Goal: Navigation & Orientation: Find specific page/section

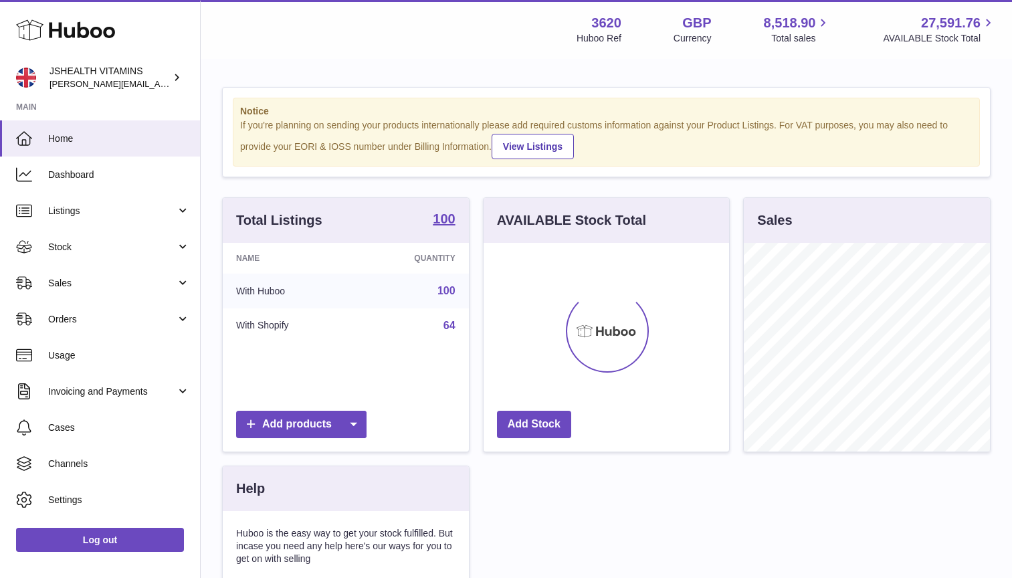
scroll to position [209, 246]
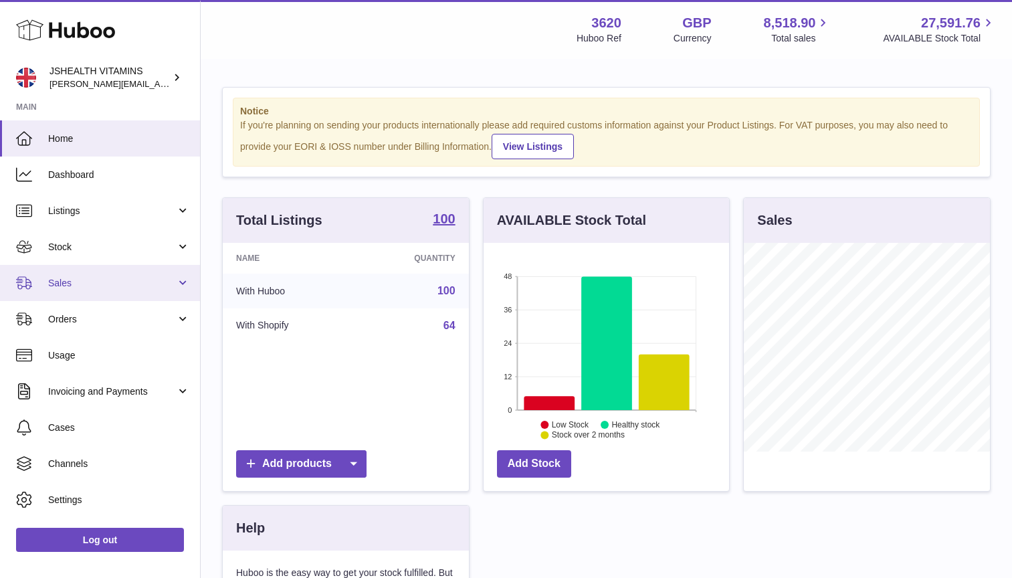
click at [179, 287] on link "Sales" at bounding box center [100, 283] width 200 height 36
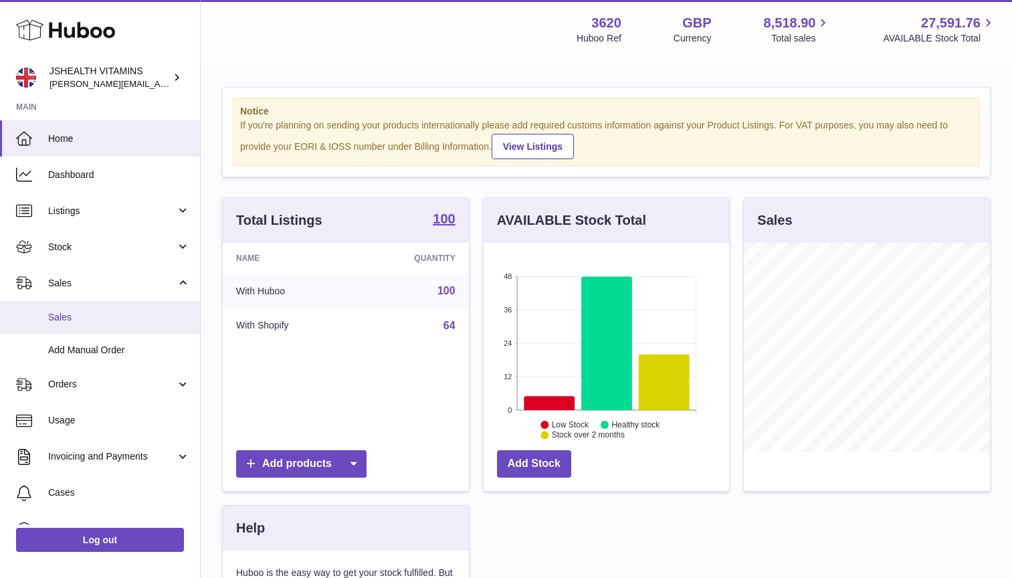
click at [149, 311] on span "Sales" at bounding box center [119, 317] width 142 height 13
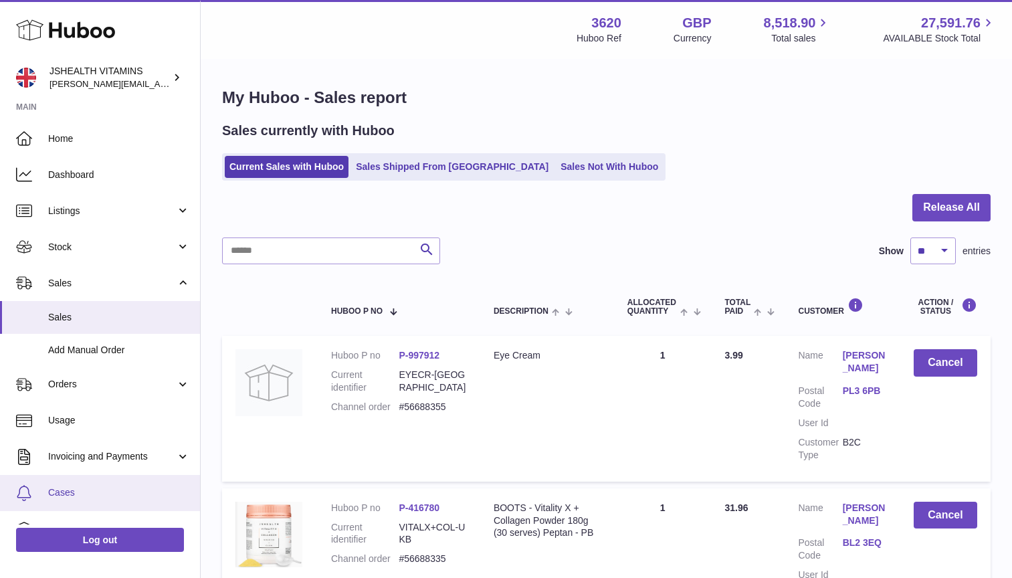
click at [125, 480] on link "Cases" at bounding box center [100, 493] width 200 height 36
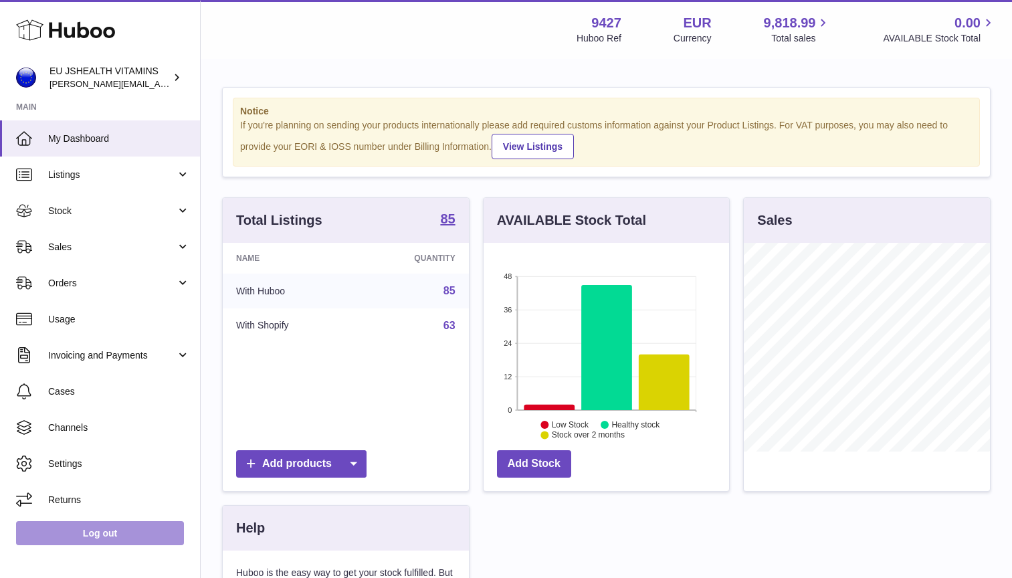
scroll to position [209, 246]
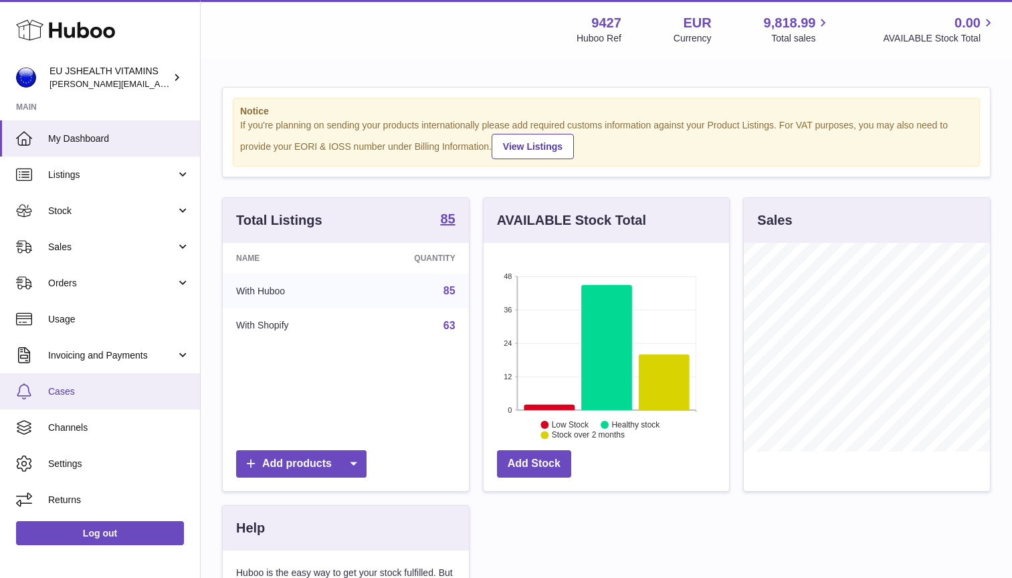
click at [140, 383] on link "Cases" at bounding box center [100, 391] width 200 height 36
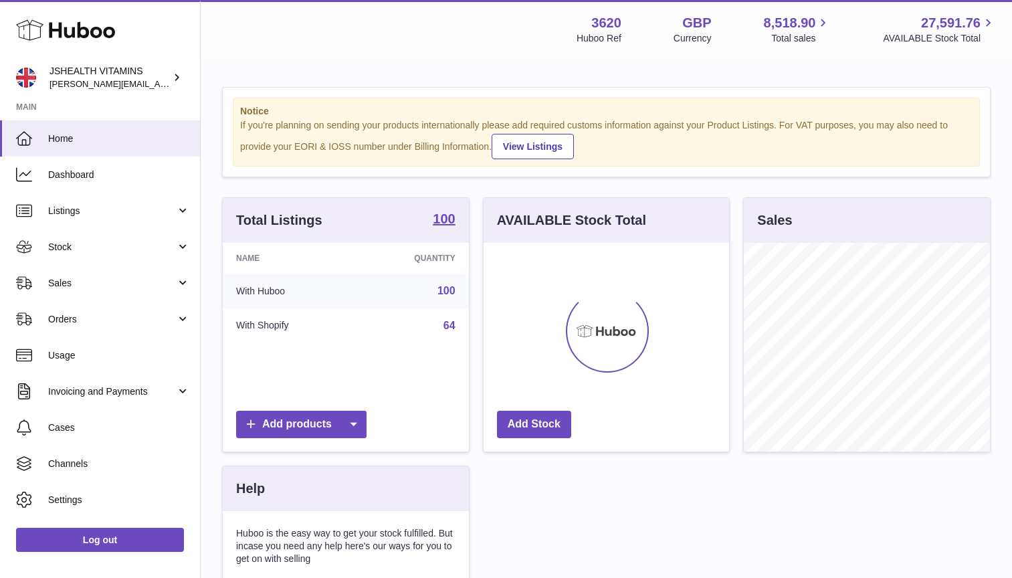
scroll to position [209, 246]
